Goal: Transaction & Acquisition: Purchase product/service

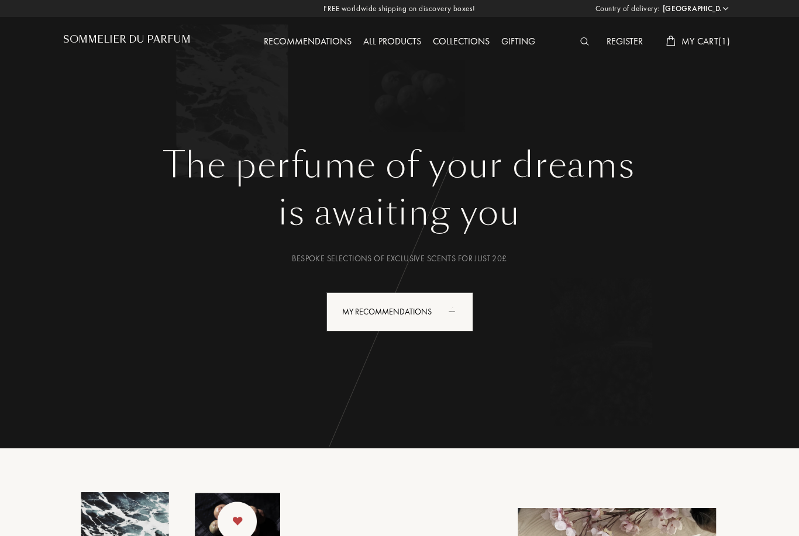
select select "SE"
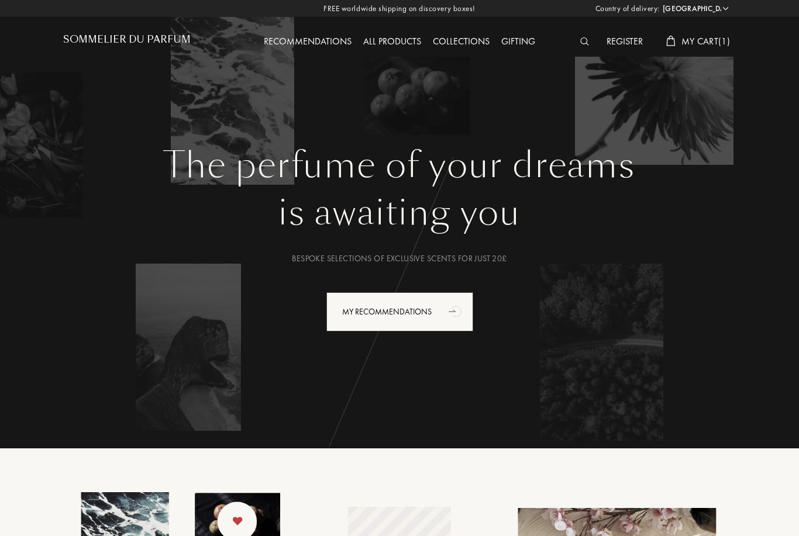
click at [706, 47] on span "My Cart ( 1 )" at bounding box center [705, 41] width 49 height 12
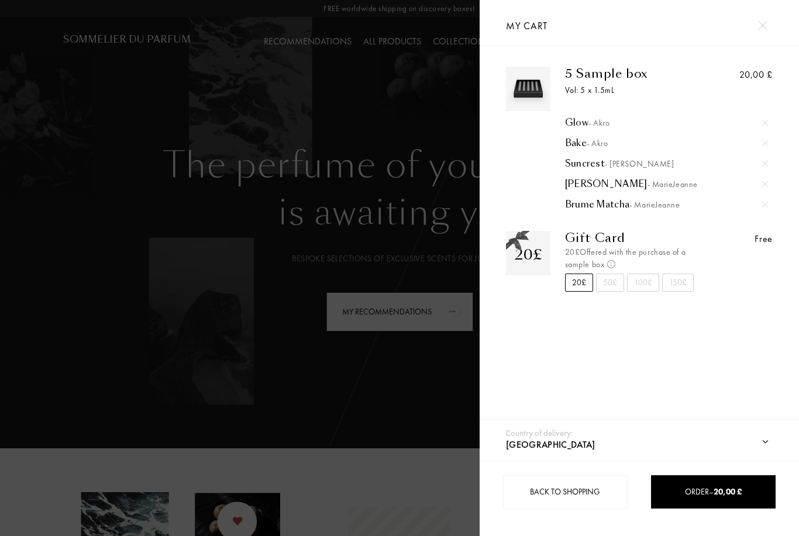
click at [763, 208] on img at bounding box center [765, 205] width 6 height 6
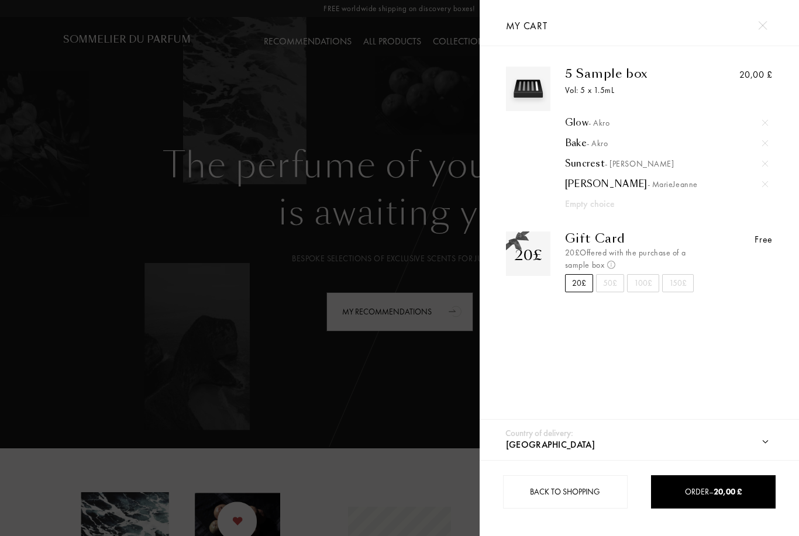
click at [147, 420] on div at bounding box center [240, 268] width 480 height 536
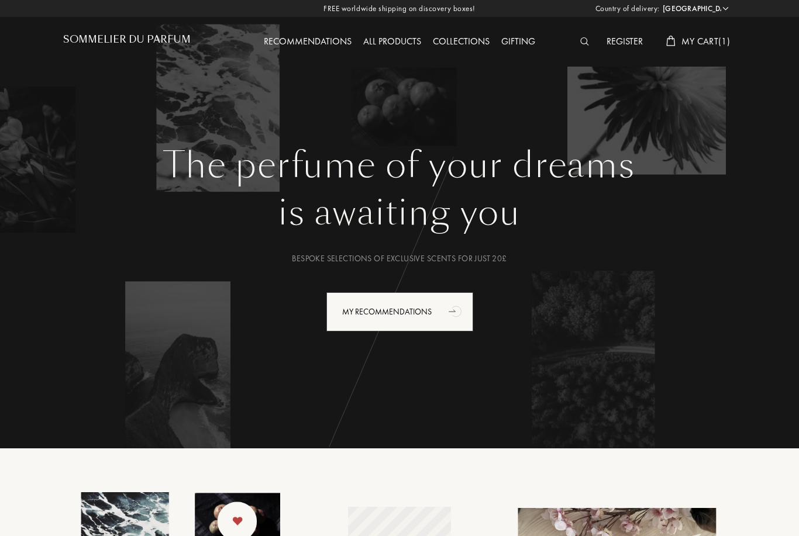
click at [582, 43] on img at bounding box center [584, 41] width 9 height 8
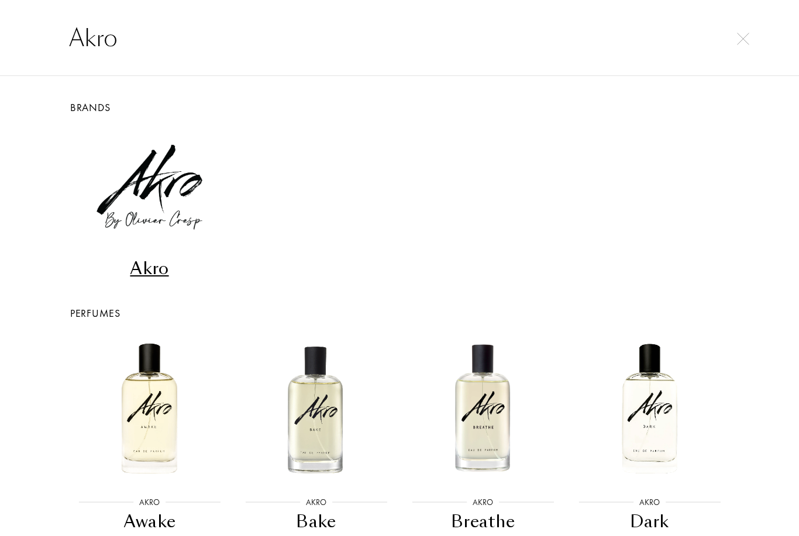
type input "Akro"
click at [145, 189] on img at bounding box center [149, 188] width 110 height 110
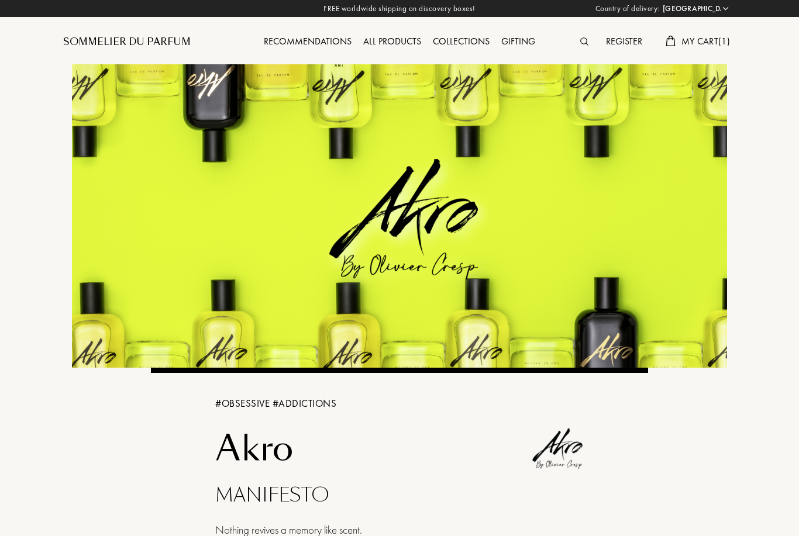
select select "SE"
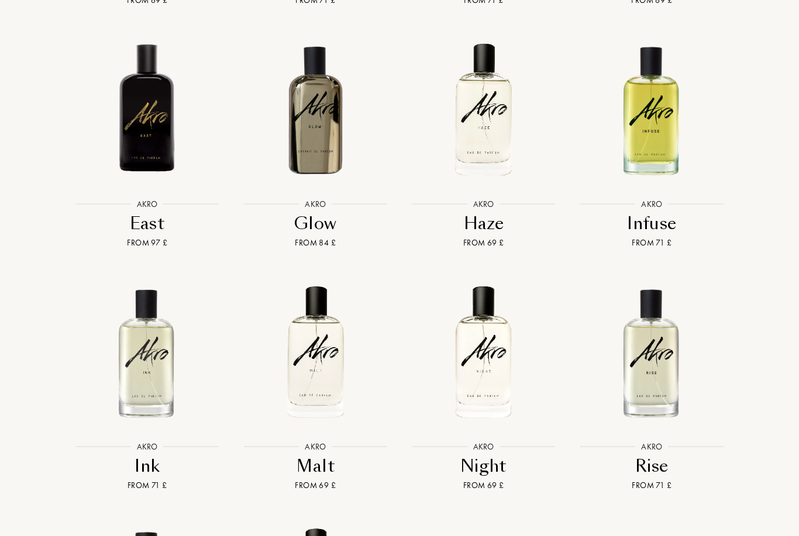
scroll to position [1177, 0]
click at [679, 382] on img at bounding box center [651, 352] width 151 height 151
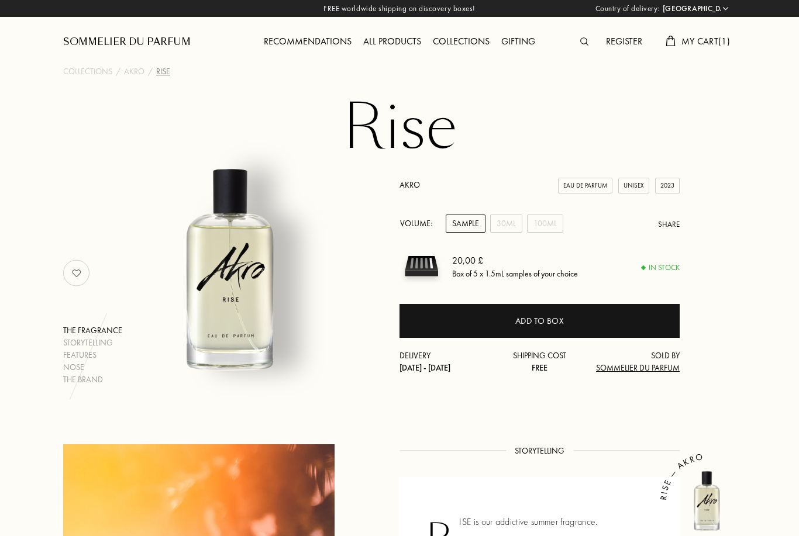
select select "SE"
click at [650, 322] on div "Add to box" at bounding box center [539, 321] width 280 height 34
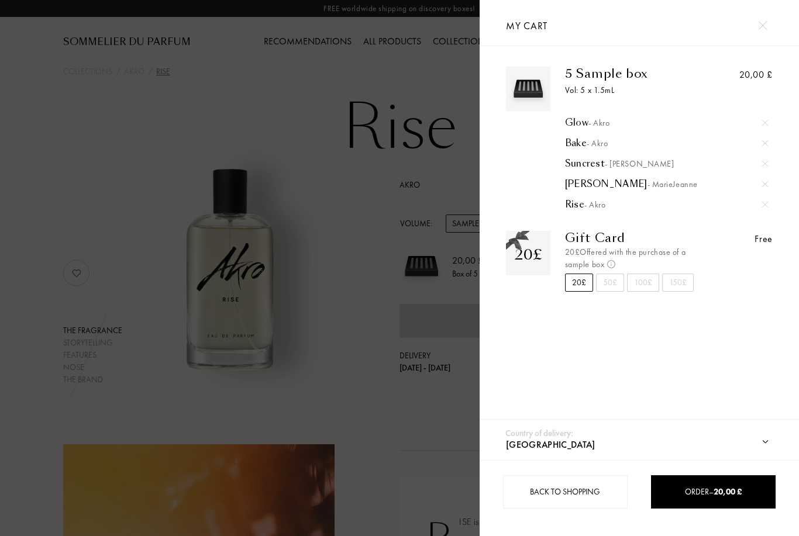
click at [746, 370] on div "5 Sample box Vol: 5 x 1.5mL Glow - Akro Bake - Akro Suncrest - Ulrich Lang Iris…" at bounding box center [639, 236] width 319 height 380
click at [334, 423] on div at bounding box center [240, 268] width 480 height 536
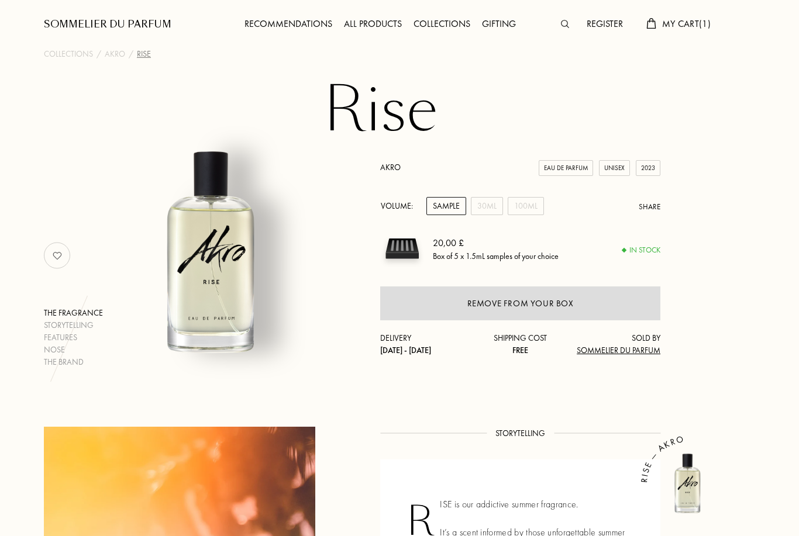
scroll to position [0, 19]
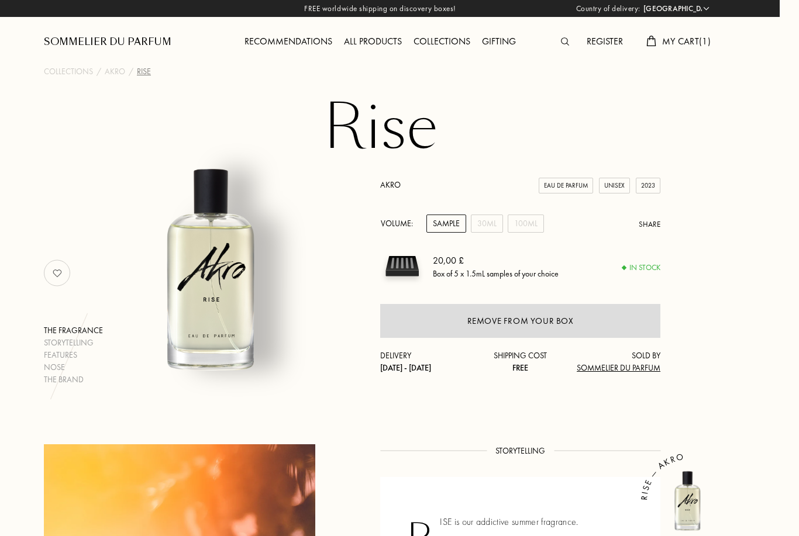
click at [482, 222] on div "30mL" at bounding box center [487, 224] width 32 height 18
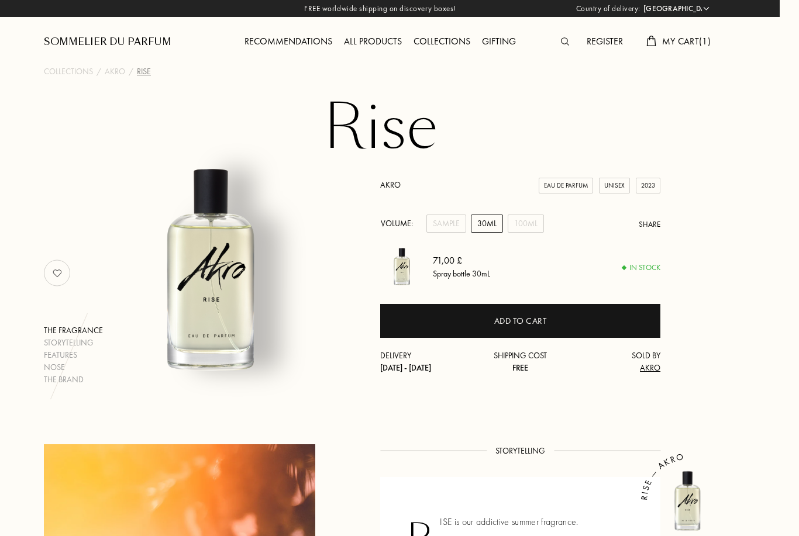
click at [525, 230] on div "100mL" at bounding box center [526, 224] width 36 height 18
click at [453, 233] on div "Sample" at bounding box center [446, 224] width 40 height 18
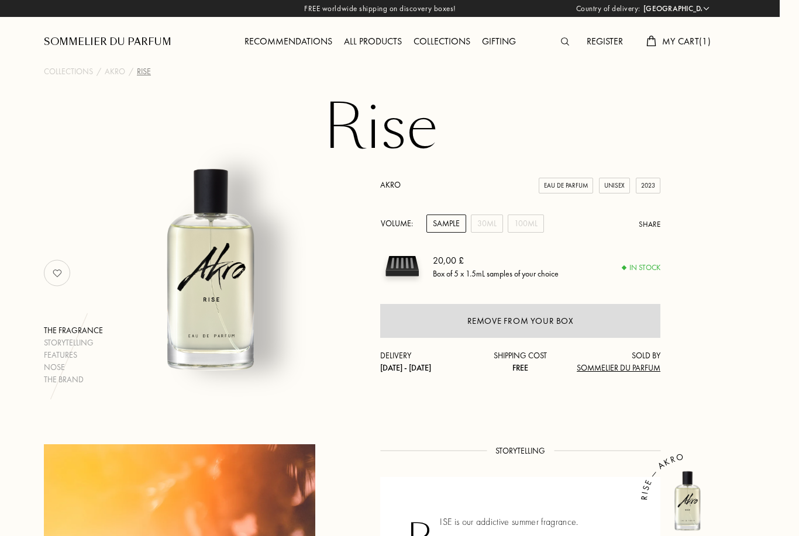
click at [489, 224] on div "30mL" at bounding box center [487, 224] width 32 height 18
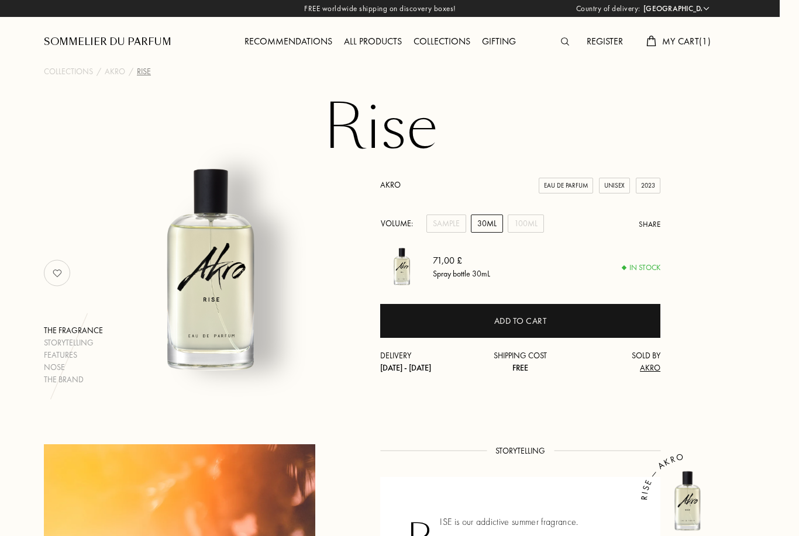
click at [537, 228] on div "100mL" at bounding box center [526, 224] width 36 height 18
click at [446, 232] on div "Sample" at bounding box center [446, 224] width 40 height 18
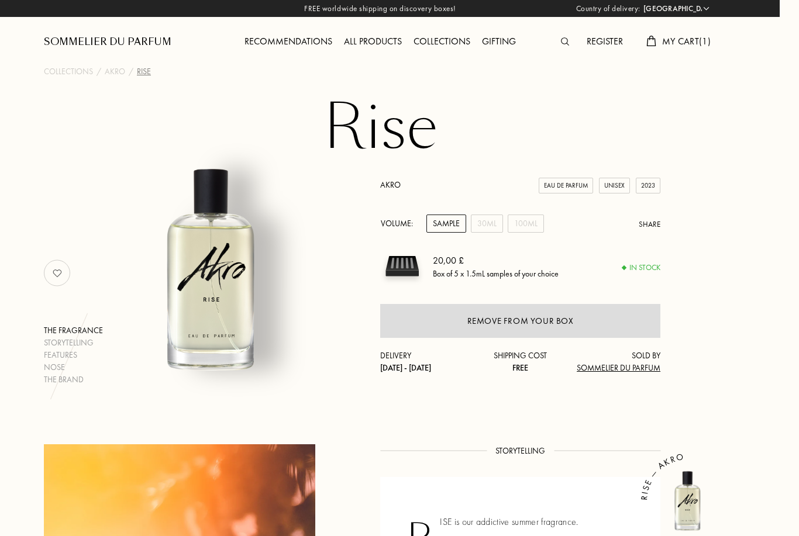
click at [679, 44] on span "My Cart ( 1 )" at bounding box center [686, 41] width 49 height 12
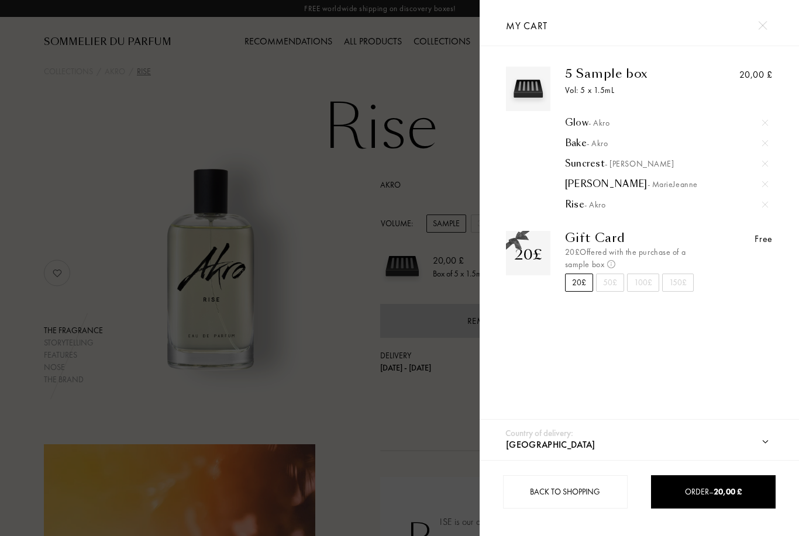
click at [366, 483] on div at bounding box center [240, 268] width 480 height 536
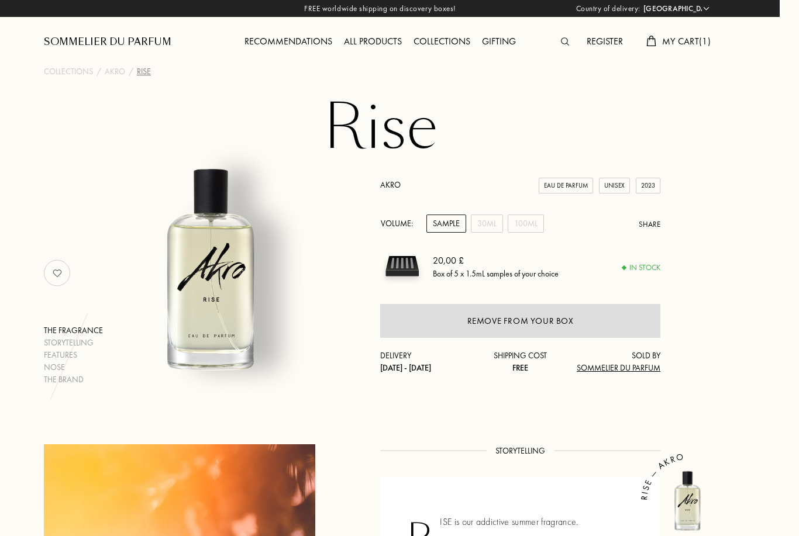
click at [142, 48] on div "Sommelier du Parfum" at bounding box center [107, 42] width 127 height 14
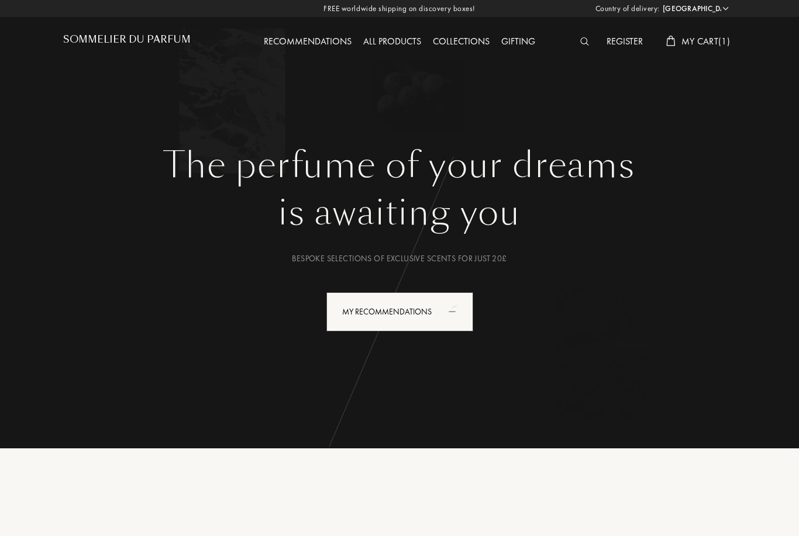
select select "SE"
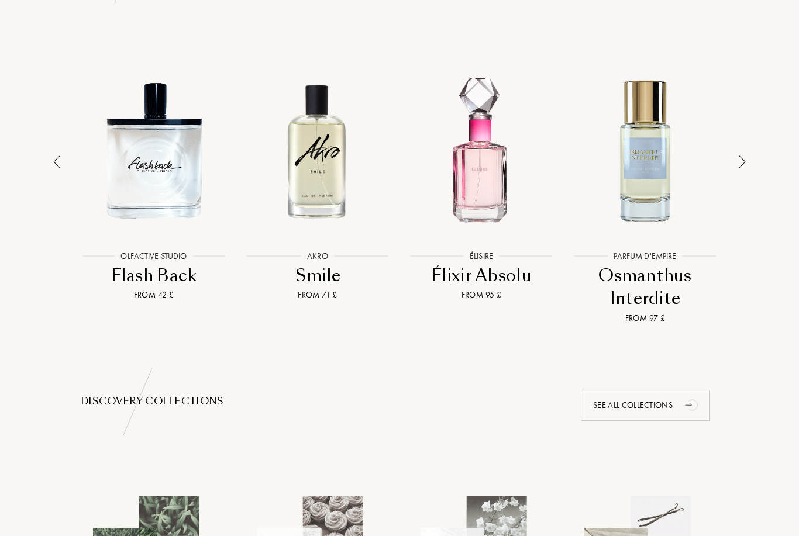
scroll to position [824, 0]
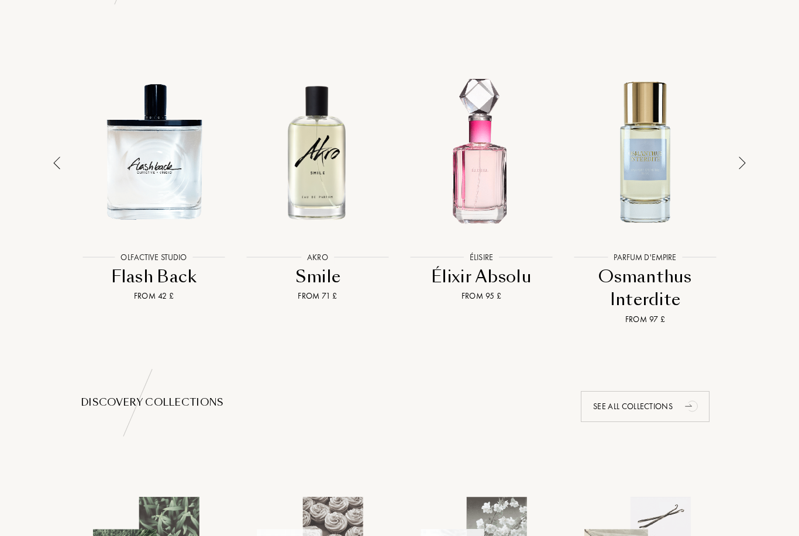
click at [282, 193] on div at bounding box center [318, 152] width 158 height 184
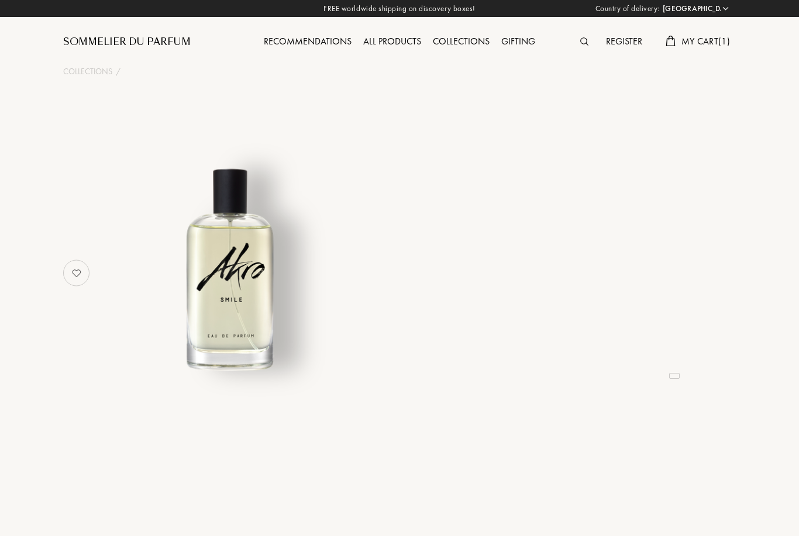
select select "SE"
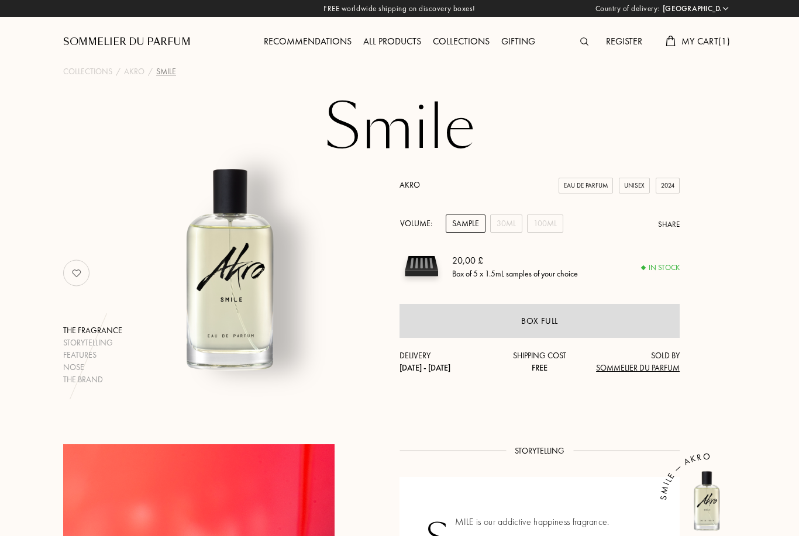
click at [698, 44] on span "My Cart ( 1 )" at bounding box center [705, 41] width 49 height 12
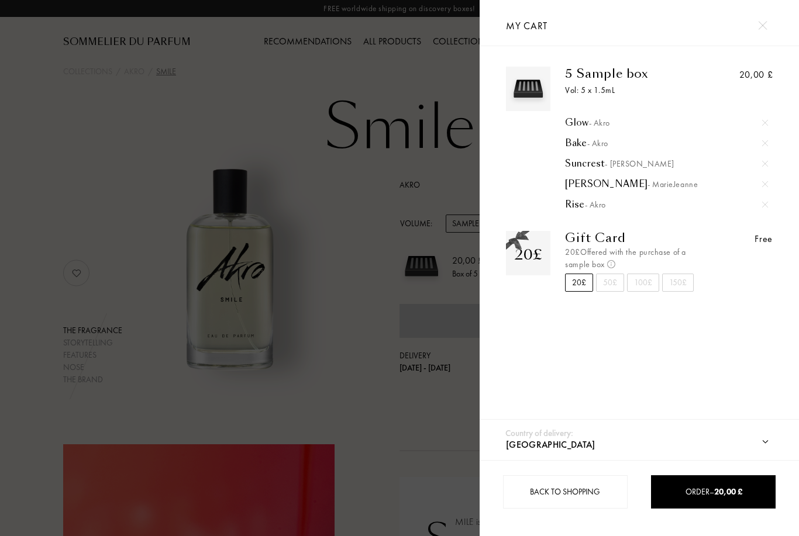
click at [688, 499] on div "Order – 20,00 £" at bounding box center [713, 491] width 125 height 33
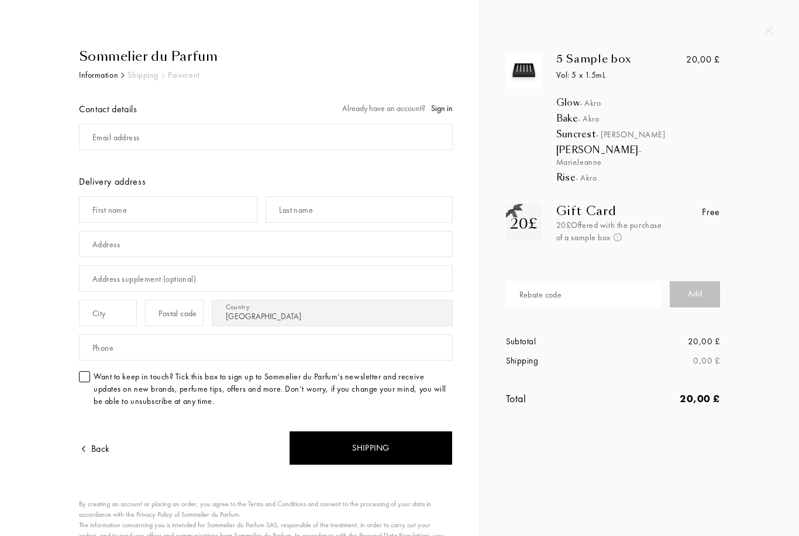
select select "SE"
click at [751, 334] on div "5 Sample box Vol: 5 x 1.5mL Glow - Akro Bake - Akro Suncrest - Ulrich Lang Iris…" at bounding box center [626, 241] width 258 height 377
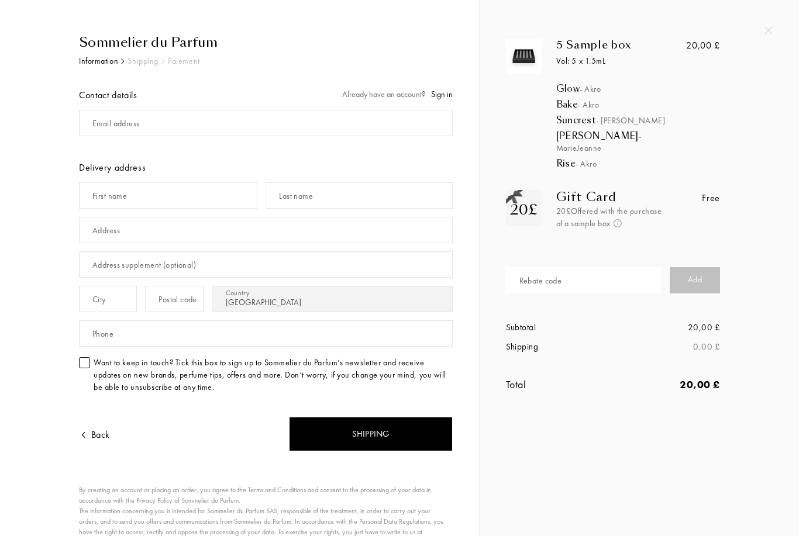
scroll to position [10, 0]
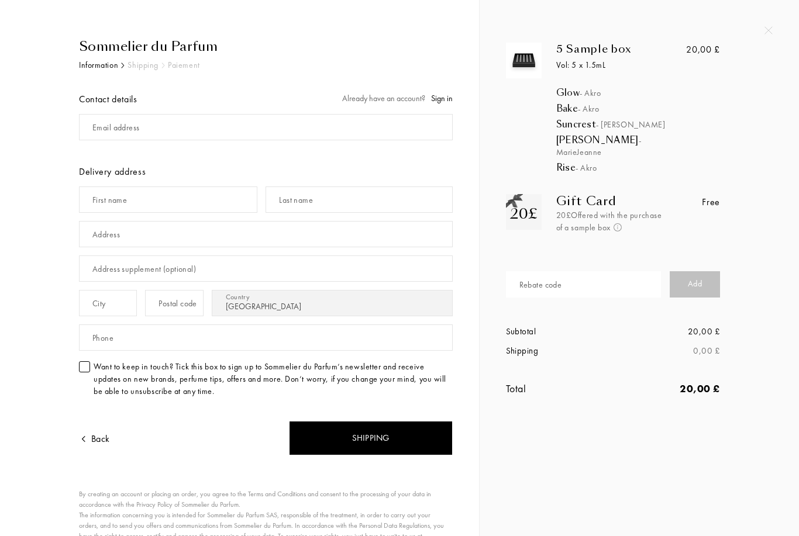
click at [130, 128] on div "Email address" at bounding box center [115, 128] width 47 height 12
type input "Bjo"
type input "bjork.ebook829@passinbox.com"
click at [164, 211] on input "text" at bounding box center [168, 200] width 178 height 26
type input "Elin"
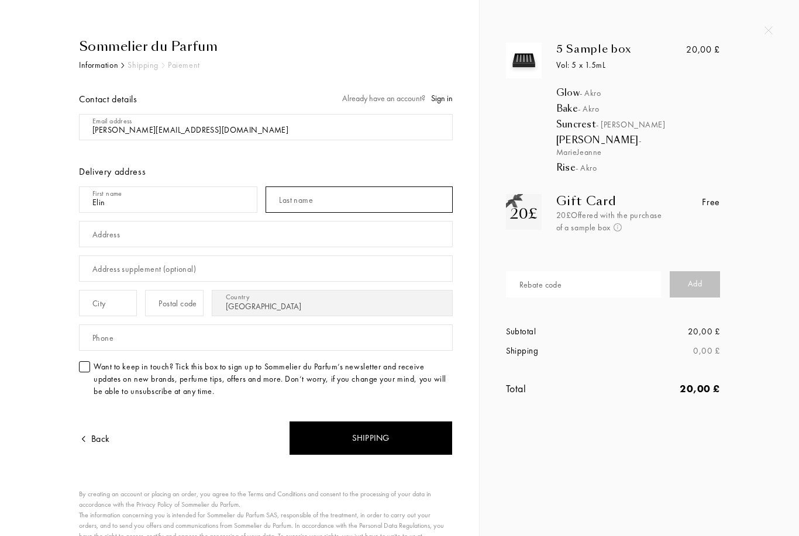
click at [327, 198] on input "text" at bounding box center [359, 200] width 187 height 26
type input "Bjö"
type input "Björk"
click at [193, 233] on input "text" at bounding box center [266, 234] width 374 height 26
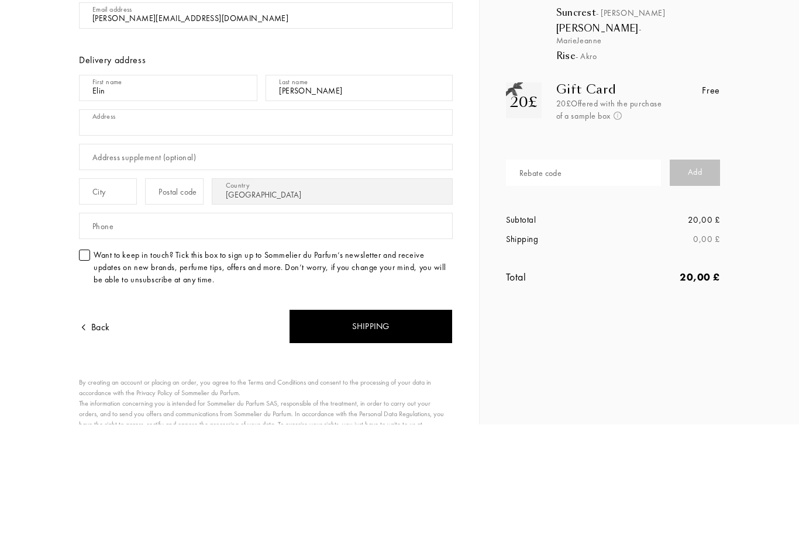
type input "Stora Torget 3"
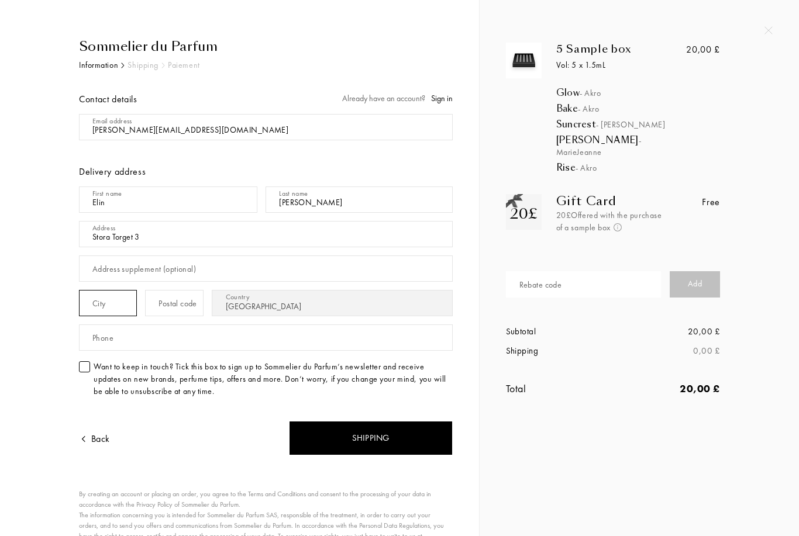
type input "Vadstena"
type input "592 30"
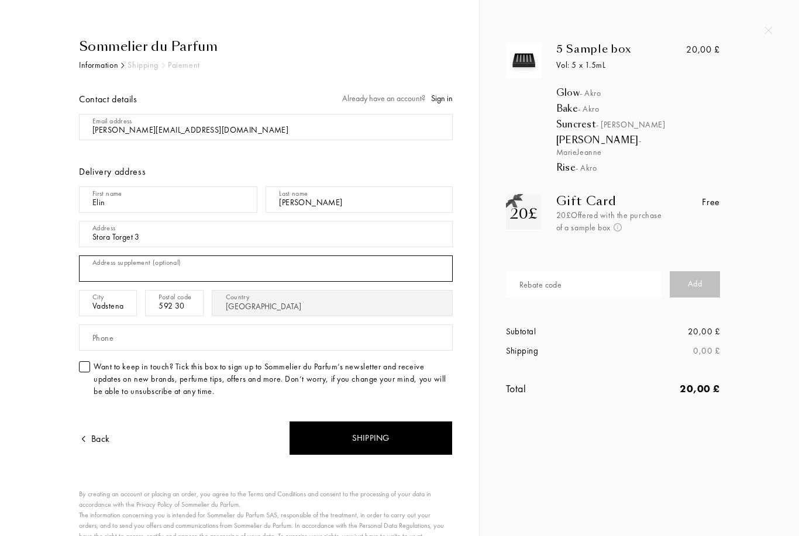
click at [220, 271] on input "text" at bounding box center [266, 269] width 374 height 26
type input "Portkod: 0203"
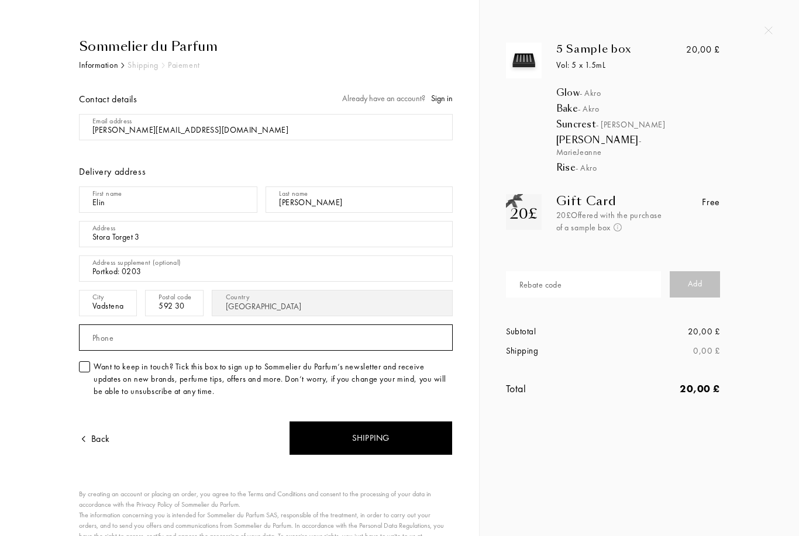
click at [187, 332] on input "text" at bounding box center [266, 338] width 374 height 26
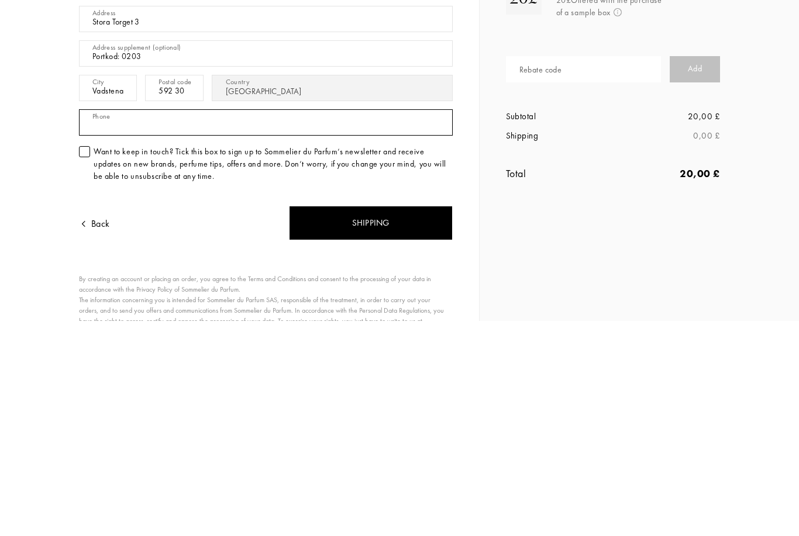
type input "0793510979"
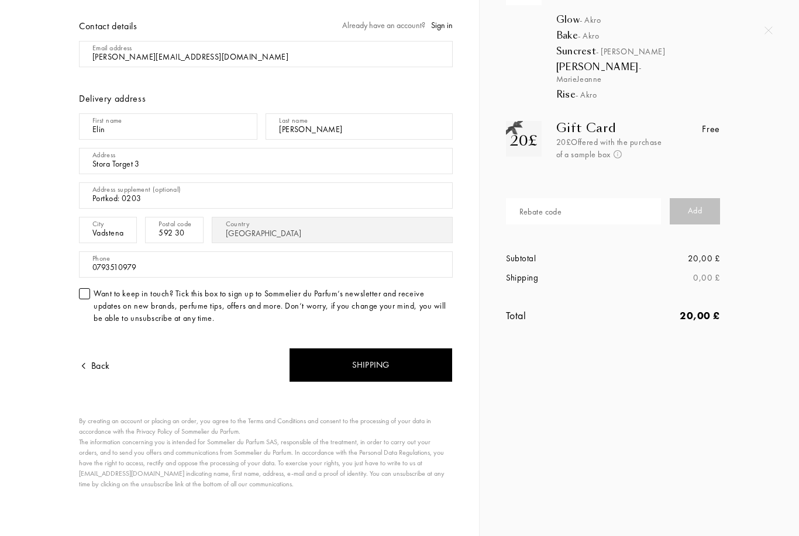
scroll to position [82, 0]
click at [401, 366] on div "Shipping" at bounding box center [371, 366] width 164 height 35
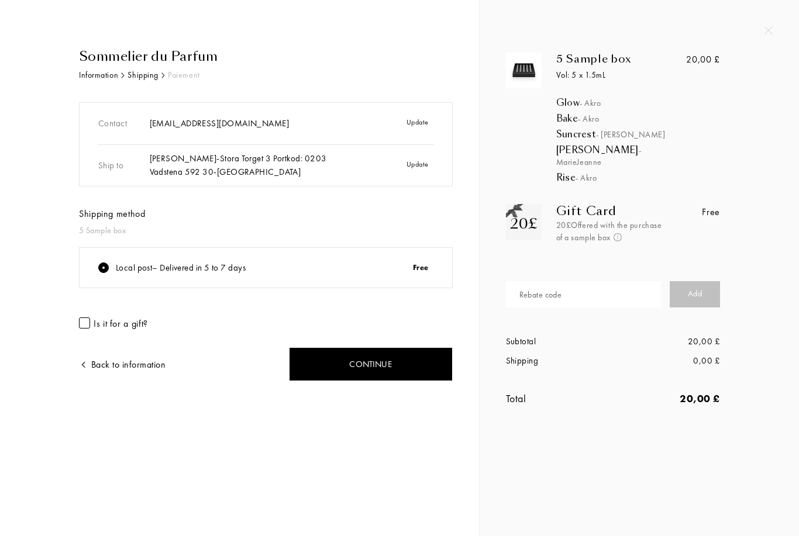
click at [171, 63] on div "Sommelier du Parfum" at bounding box center [266, 56] width 374 height 19
click at [85, 64] on div "Sommelier du Parfum" at bounding box center [266, 56] width 374 height 19
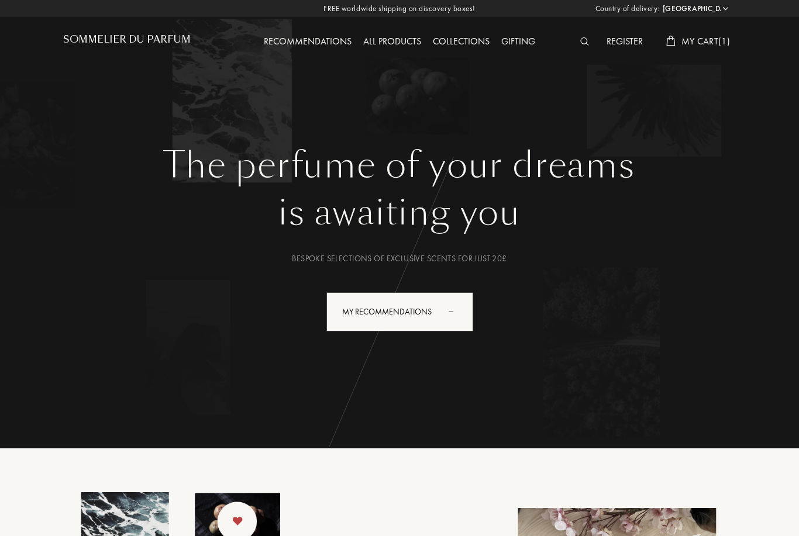
select select "SE"
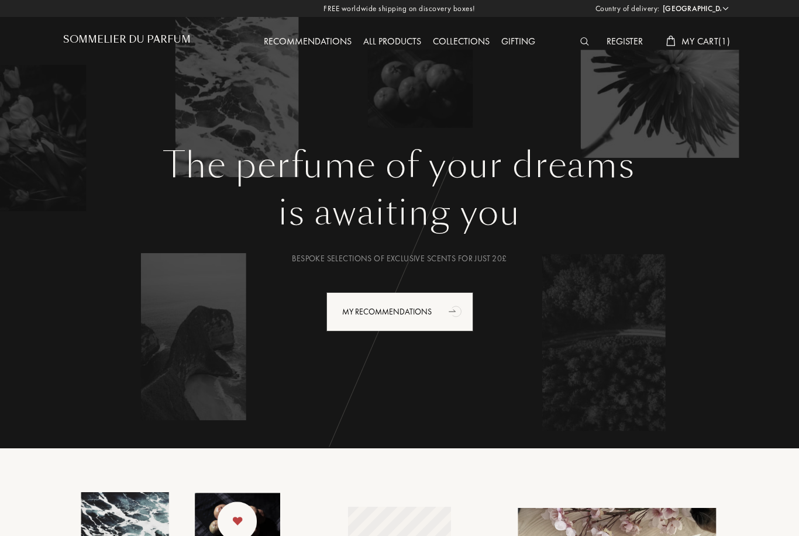
click at [588, 37] on div at bounding box center [587, 42] width 26 height 15
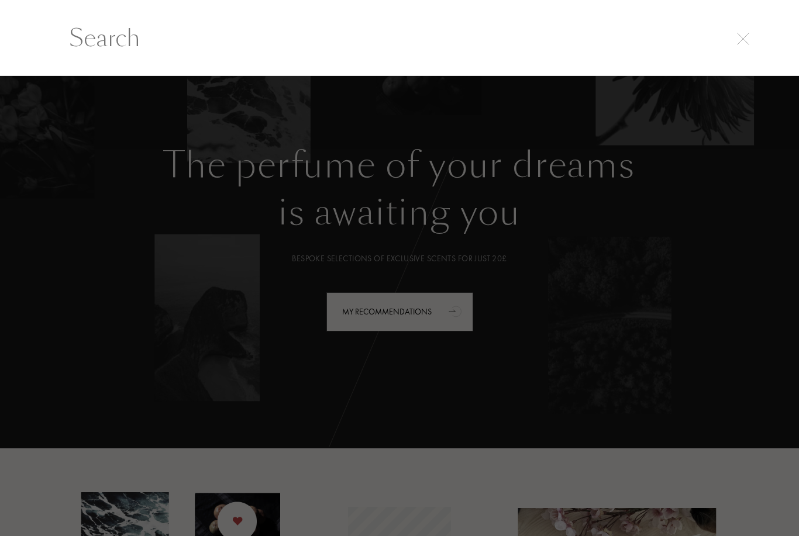
click at [744, 39] on img at bounding box center [743, 39] width 12 height 12
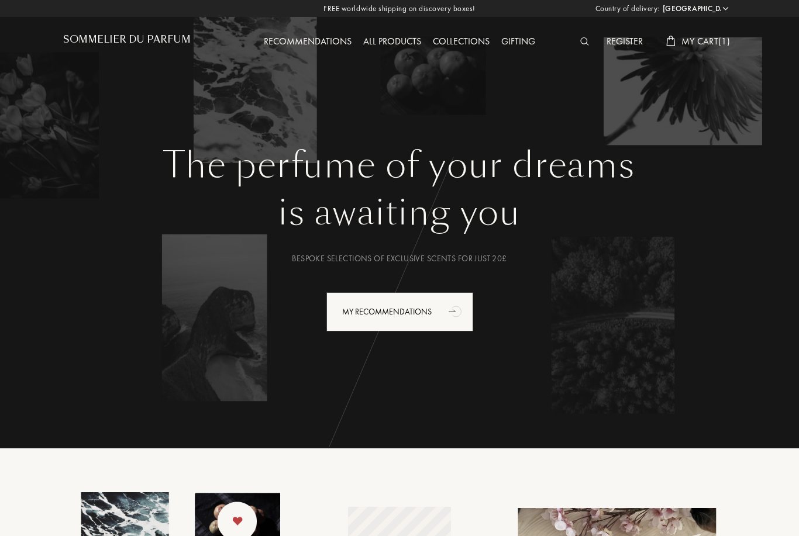
click at [716, 46] on span "My Cart ( 1 )" at bounding box center [705, 41] width 49 height 12
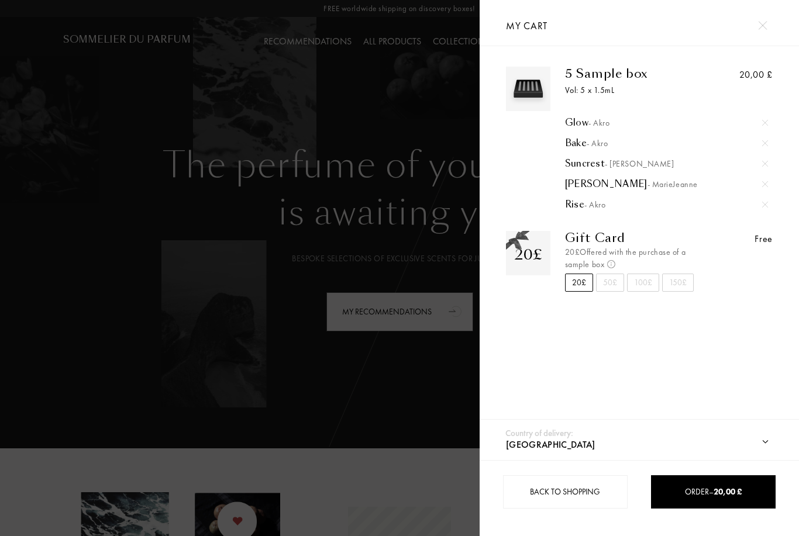
click at [767, 205] on img at bounding box center [765, 205] width 6 height 6
click at [390, 92] on div at bounding box center [240, 268] width 480 height 536
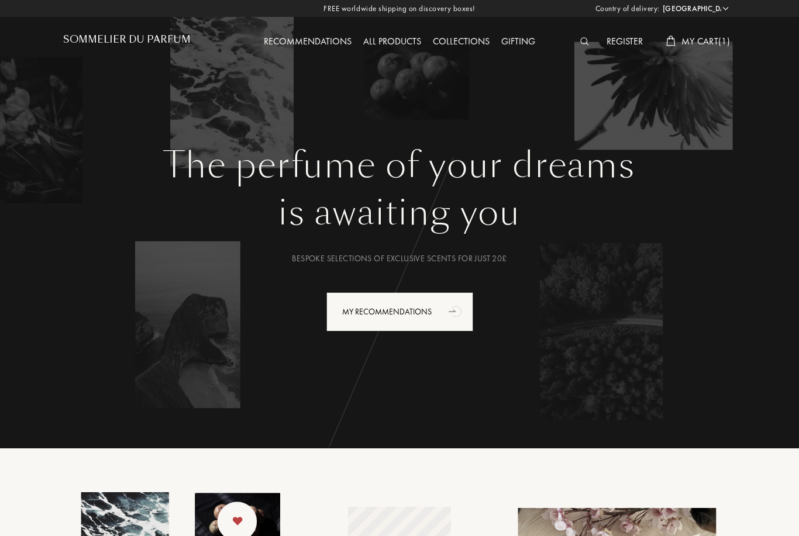
click at [582, 39] on img at bounding box center [584, 41] width 9 height 8
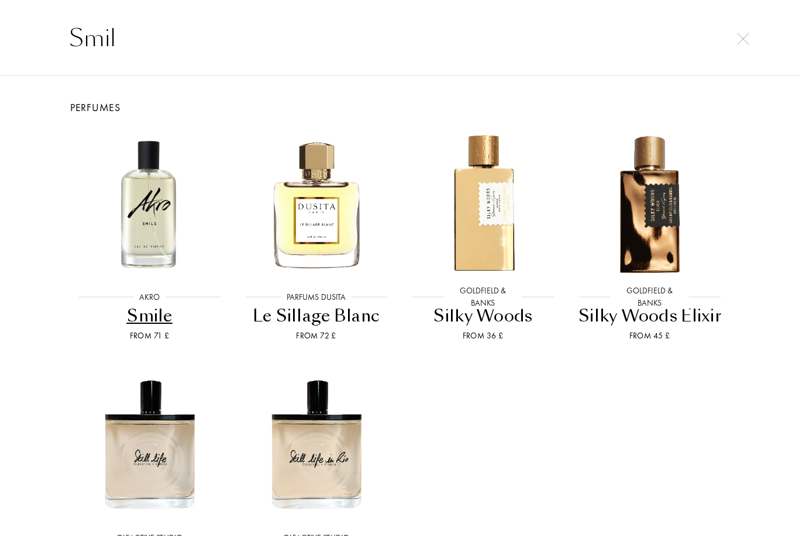
type input "Smil"
click at [140, 200] on img at bounding box center [149, 203] width 150 height 150
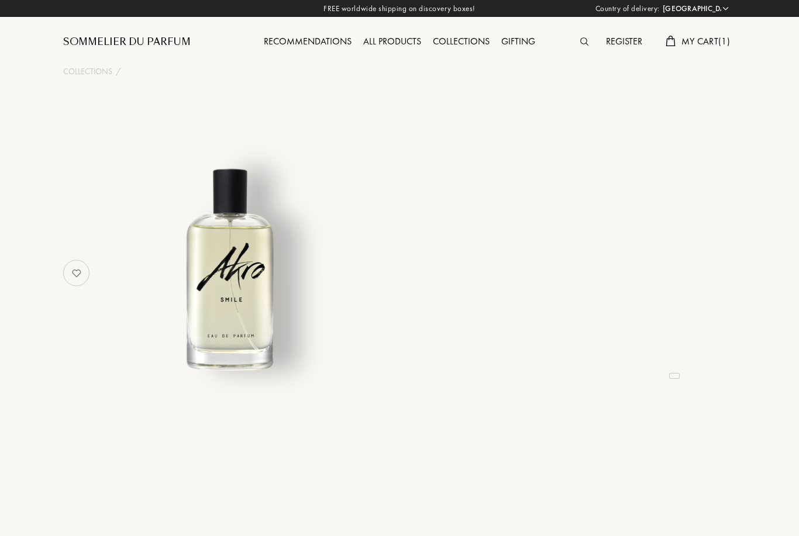
select select "SE"
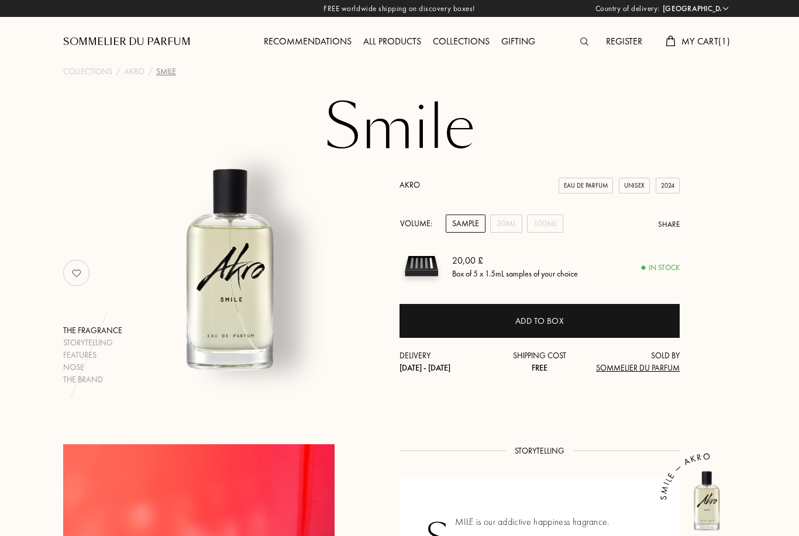
click at [484, 320] on div "Add to box" at bounding box center [539, 321] width 280 height 34
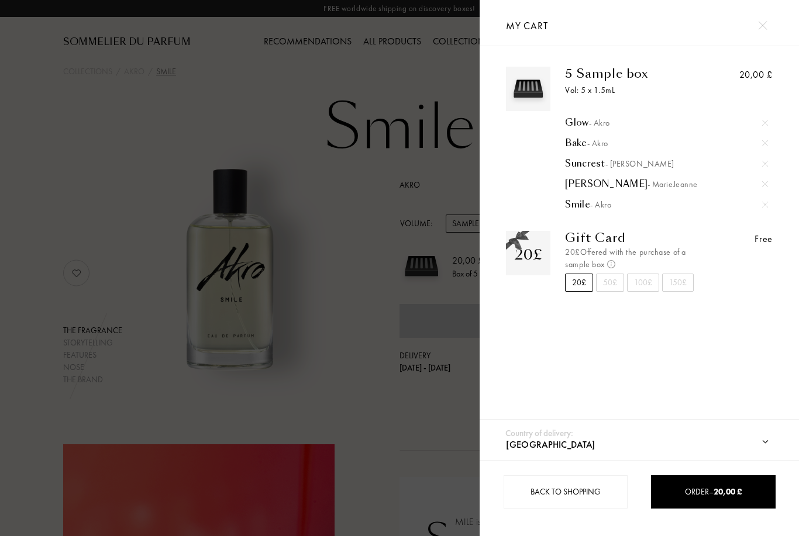
click at [717, 497] on span "20,00 £" at bounding box center [727, 492] width 28 height 11
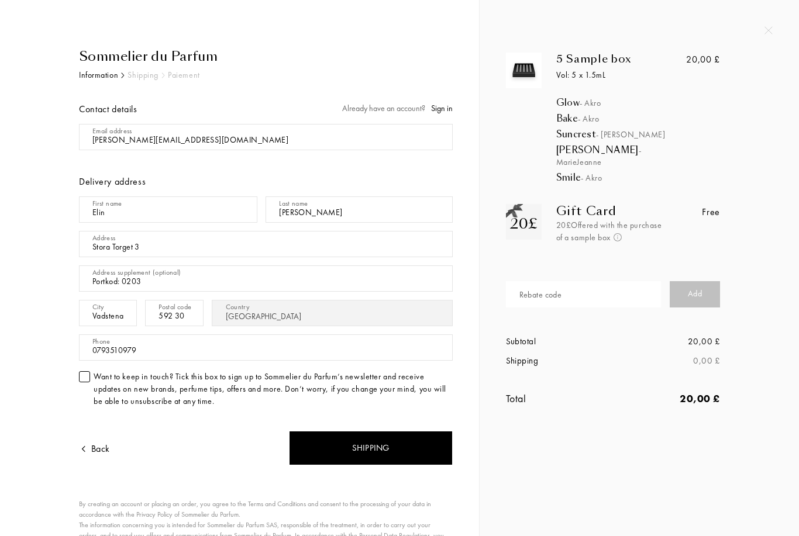
select select "SE"
click at [443, 113] on span "Sign in" at bounding box center [442, 108] width 22 height 11
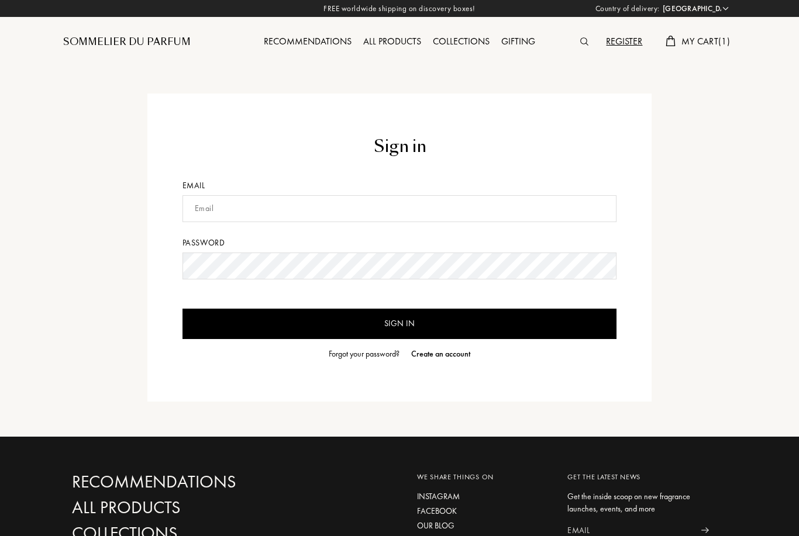
select select "SE"
click at [348, 204] on input "text" at bounding box center [399, 208] width 435 height 27
click at [620, 49] on div "Register" at bounding box center [624, 42] width 48 height 15
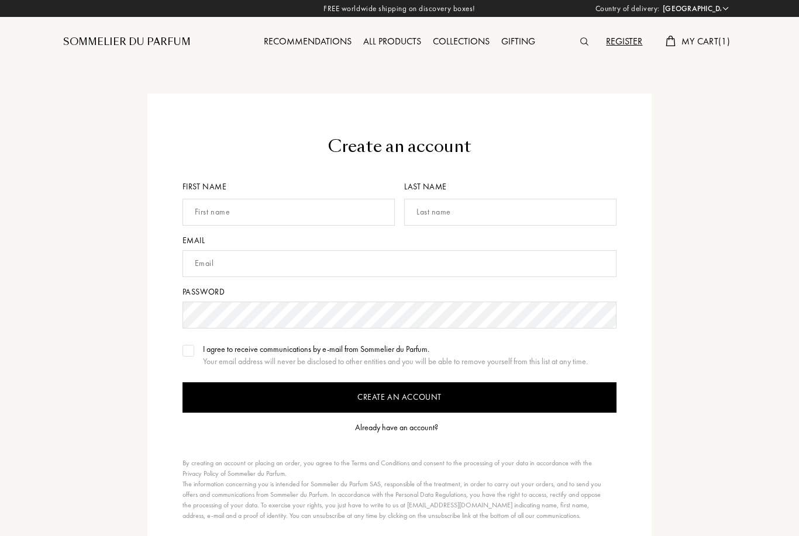
select select "SE"
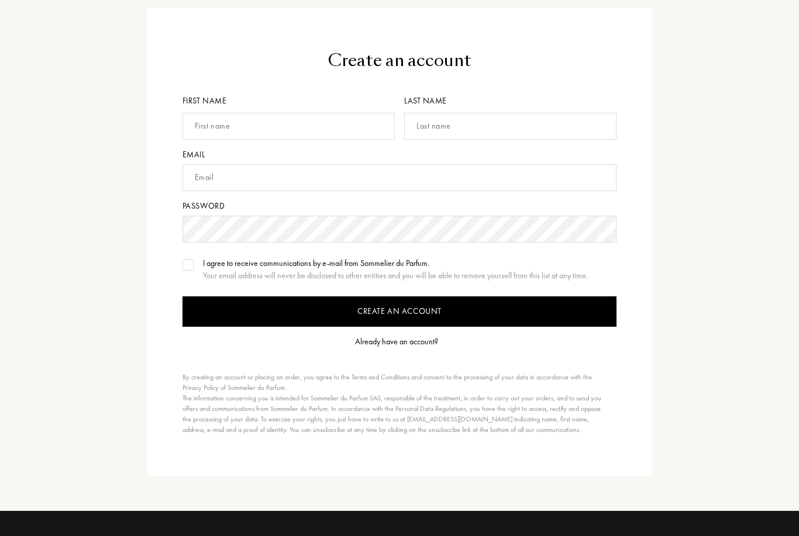
scroll to position [66, 0]
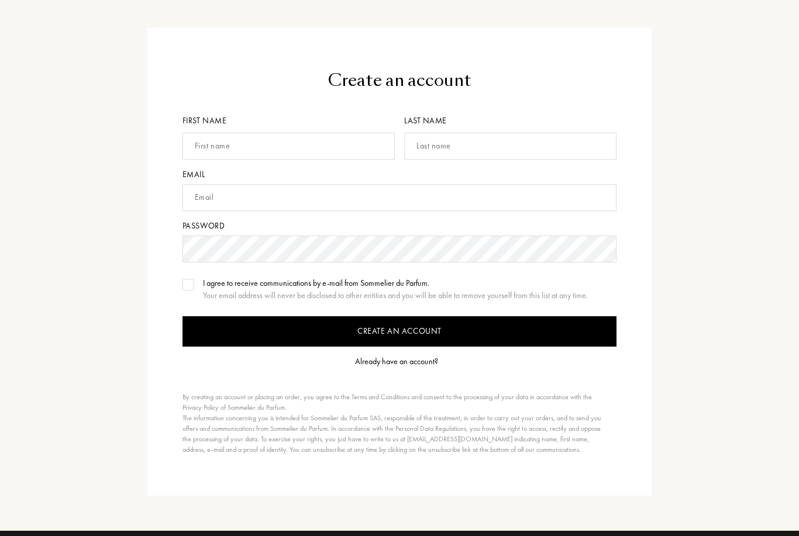
click at [263, 152] on input "text" at bounding box center [288, 146] width 212 height 27
type input "Elin"
click at [463, 139] on input "text" at bounding box center [510, 146] width 212 height 27
type input "[PERSON_NAME]"
click at [274, 195] on input "text" at bounding box center [399, 197] width 435 height 27
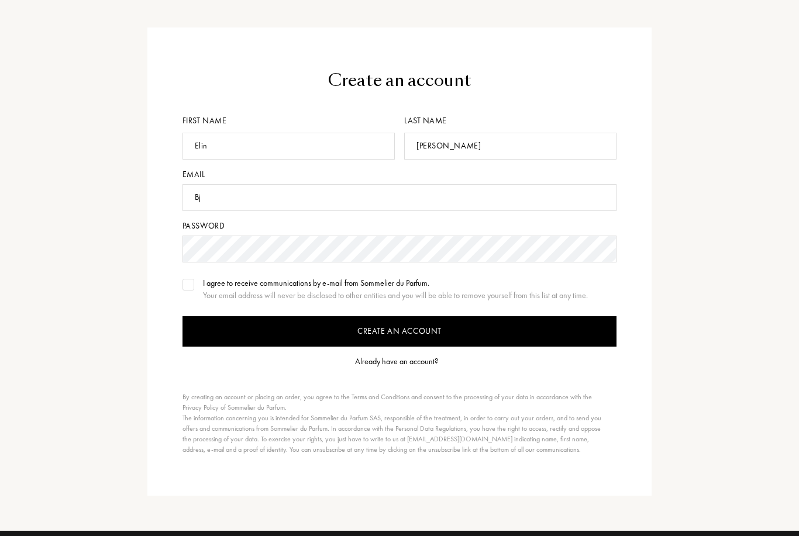
type input "B"
select select "SE"
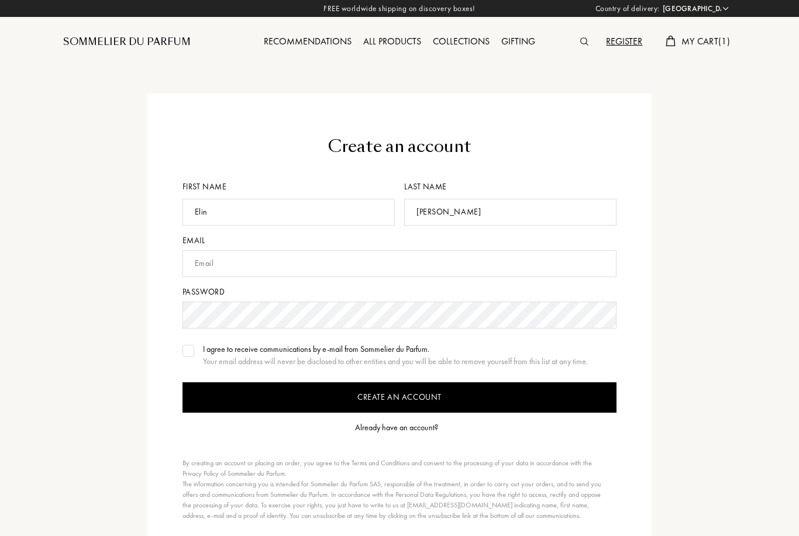
click at [259, 268] on input "text" at bounding box center [399, 263] width 435 height 27
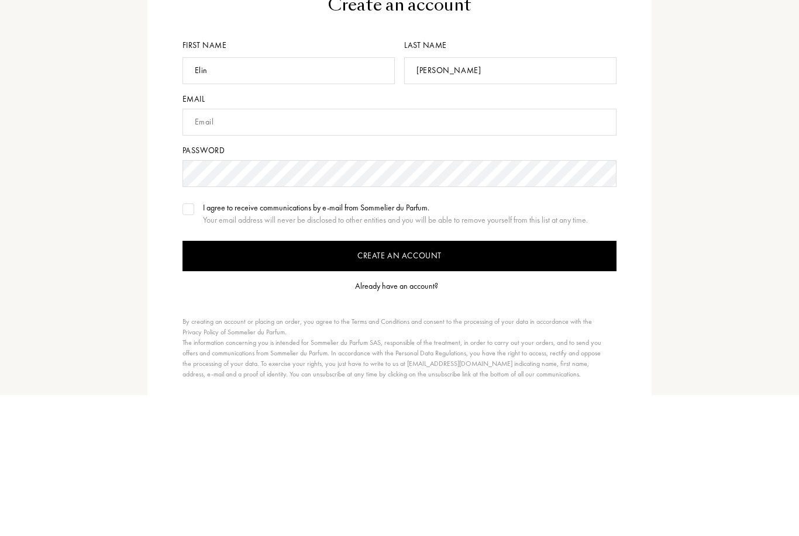
scroll to position [142, 0]
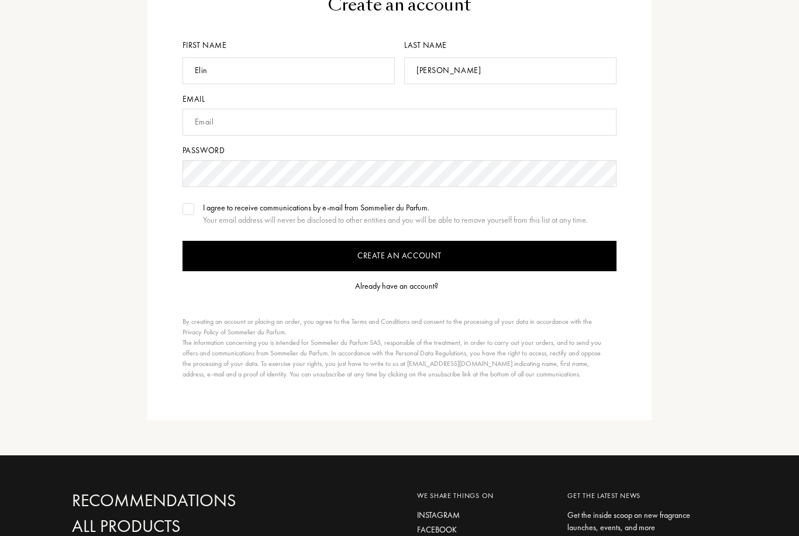
click at [207, 119] on input "text" at bounding box center [399, 122] width 435 height 27
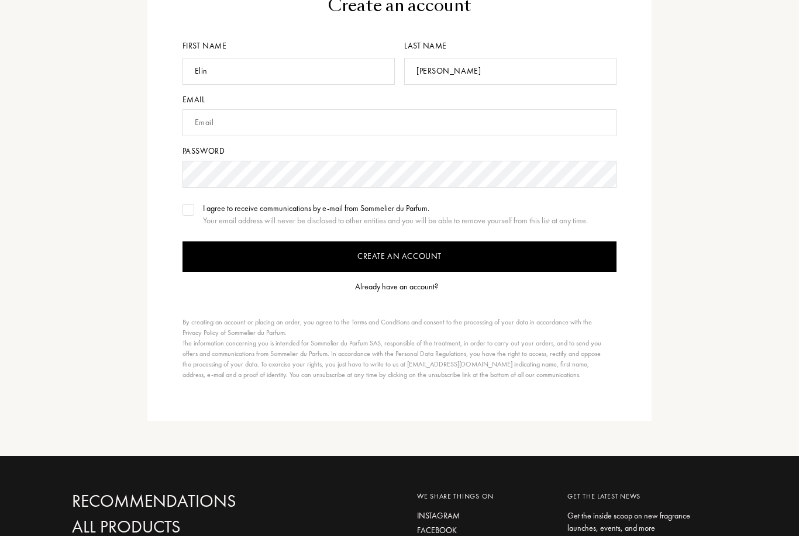
paste input "[PERSON_NAME][EMAIL_ADDRESS][DOMAIN_NAME]"
type input "[PERSON_NAME][EMAIL_ADDRESS][DOMAIN_NAME]"
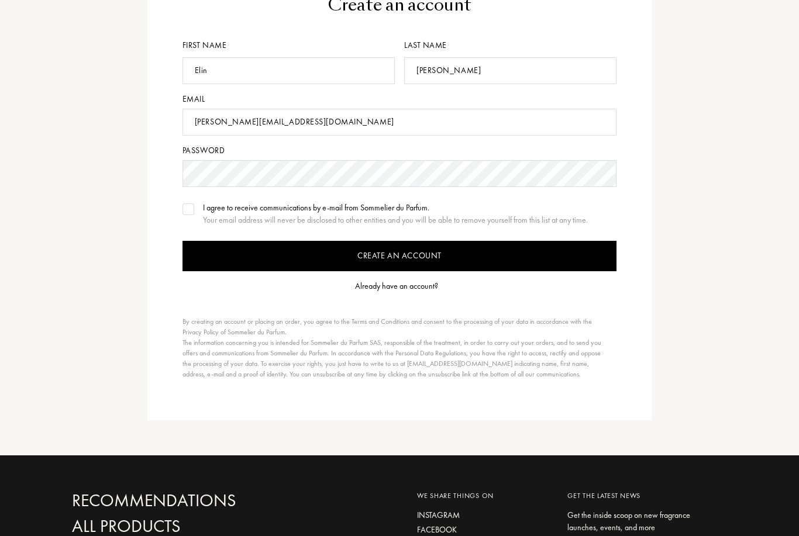
click at [298, 263] on input "Create an account" at bounding box center [399, 257] width 435 height 30
click at [342, 258] on input "Create an account" at bounding box center [399, 256] width 435 height 30
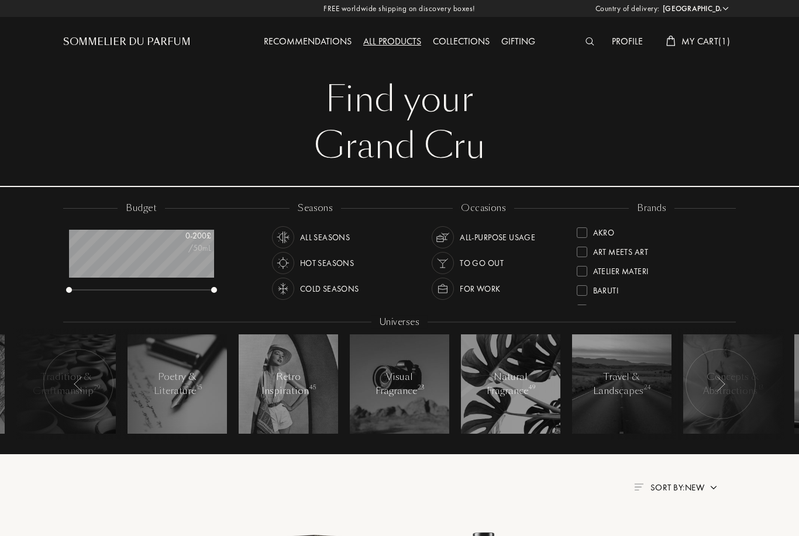
select select "SE"
click at [709, 47] on span "My Cart ( 1 )" at bounding box center [705, 41] width 49 height 12
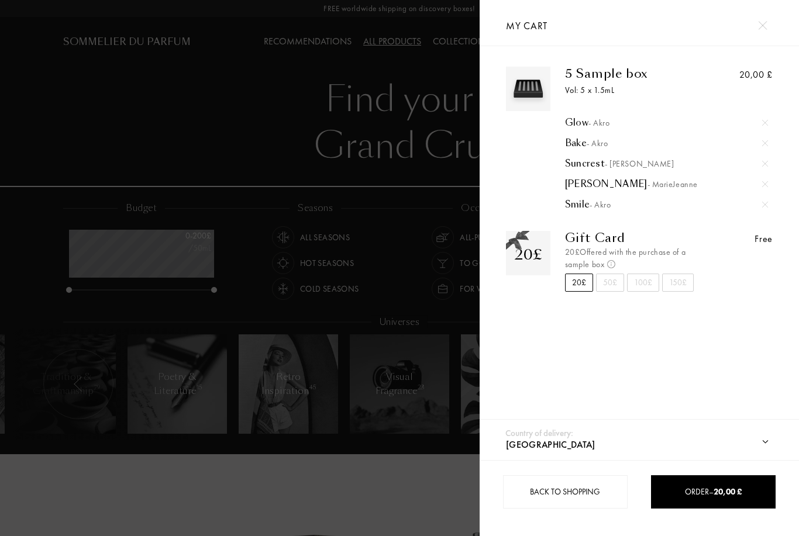
click at [720, 494] on span "20,00 £" at bounding box center [727, 492] width 28 height 11
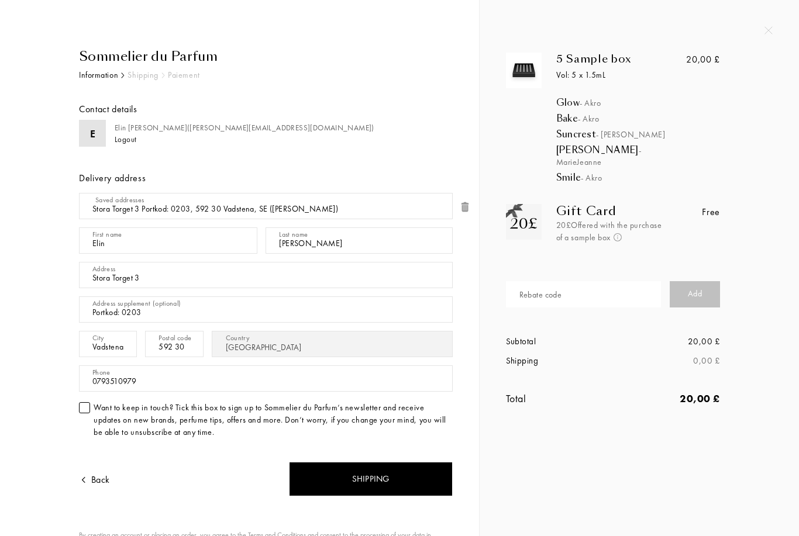
select select "SE"
click at [349, 473] on div "Shipping" at bounding box center [371, 479] width 164 height 35
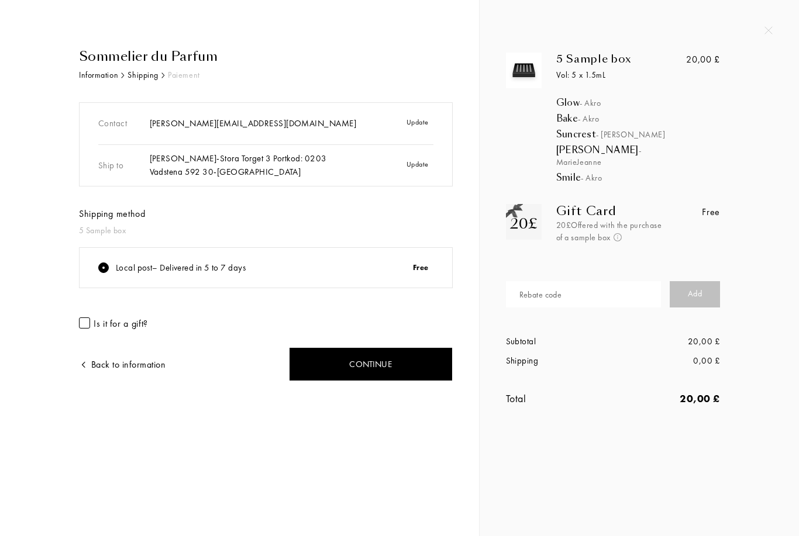
click at [352, 367] on div "Continue" at bounding box center [371, 364] width 164 height 35
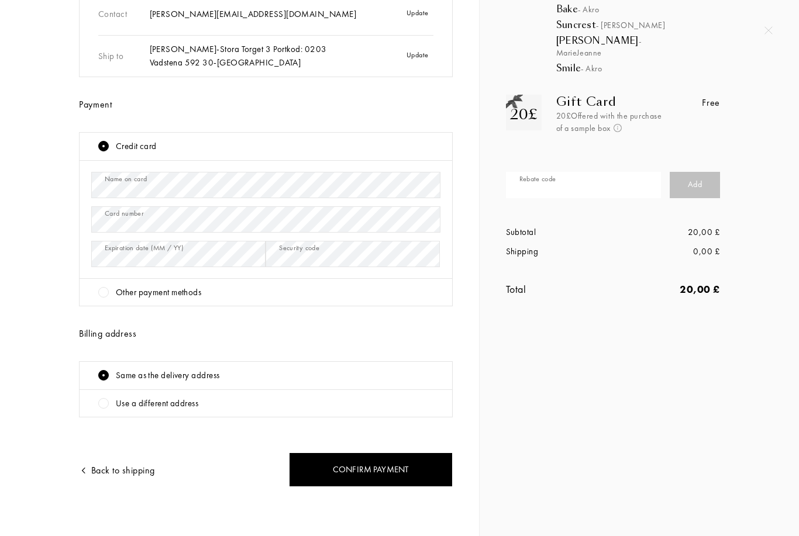
scroll to position [109, 0]
click at [367, 474] on div "Confirm payment" at bounding box center [371, 470] width 164 height 35
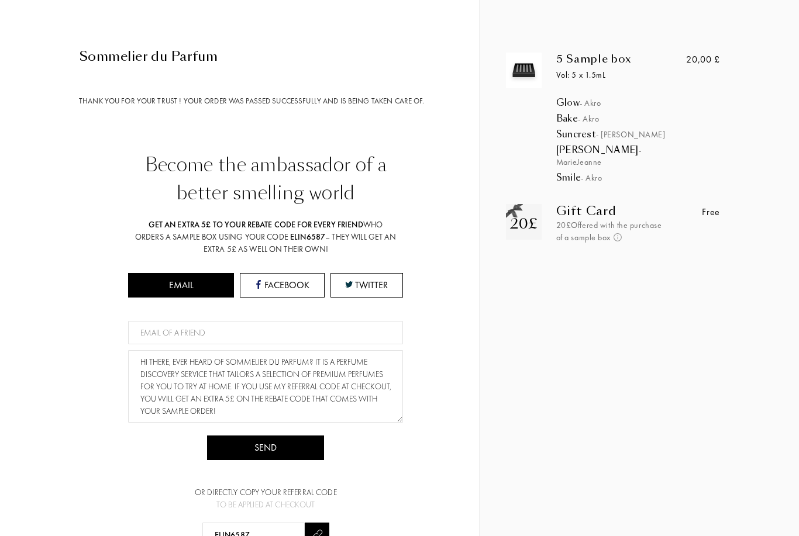
scroll to position [0, 0]
click at [622, 233] on img at bounding box center [617, 237] width 8 height 8
click at [689, 429] on div "5 Sample box Vol: 5 x 1.5mL Glow - Akro Bake - Akro [PERSON_NAME] [PERSON_NAME]…" at bounding box center [639, 268] width 319 height 536
